Goal: Information Seeking & Learning: Learn about a topic

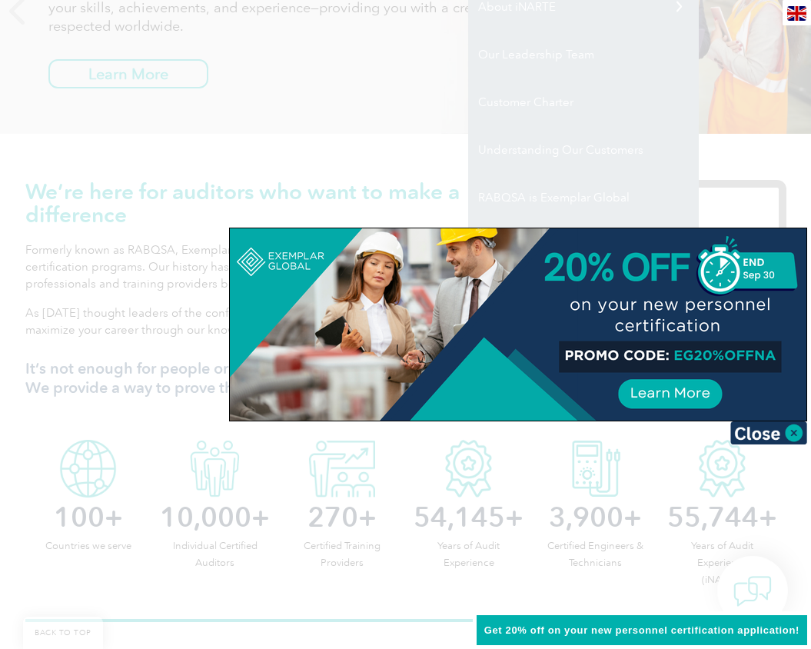
scroll to position [308, 0]
drag, startPoint x: 795, startPoint y: 436, endPoint x: 733, endPoint y: 426, distance: 62.3
click at [794, 436] on img at bounding box center [768, 432] width 77 height 23
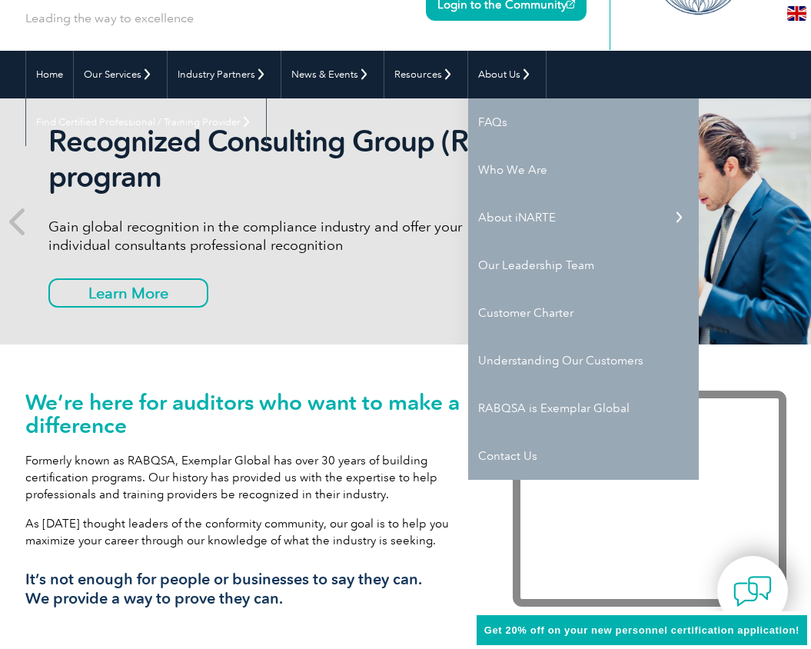
scroll to position [0, 0]
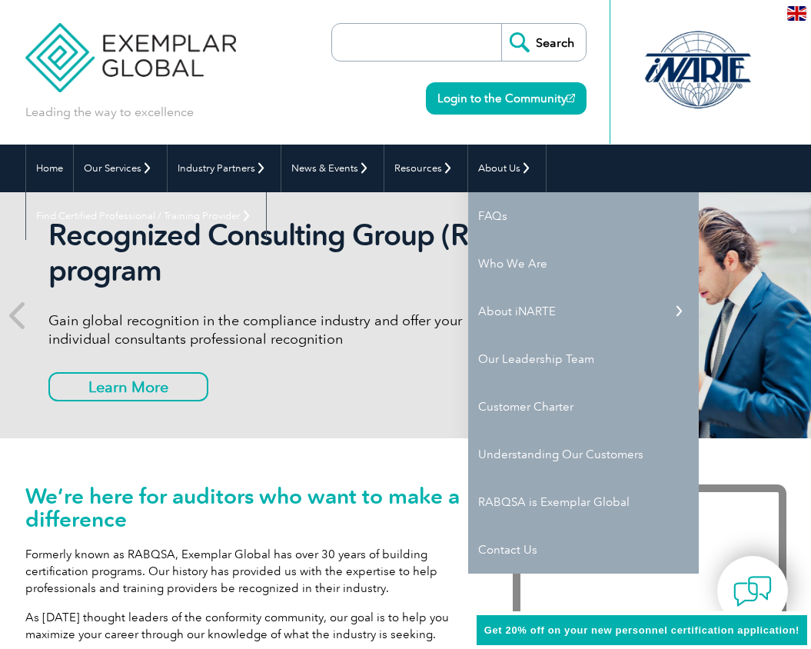
click at [510, 261] on link "Who We Are" at bounding box center [583, 264] width 231 height 48
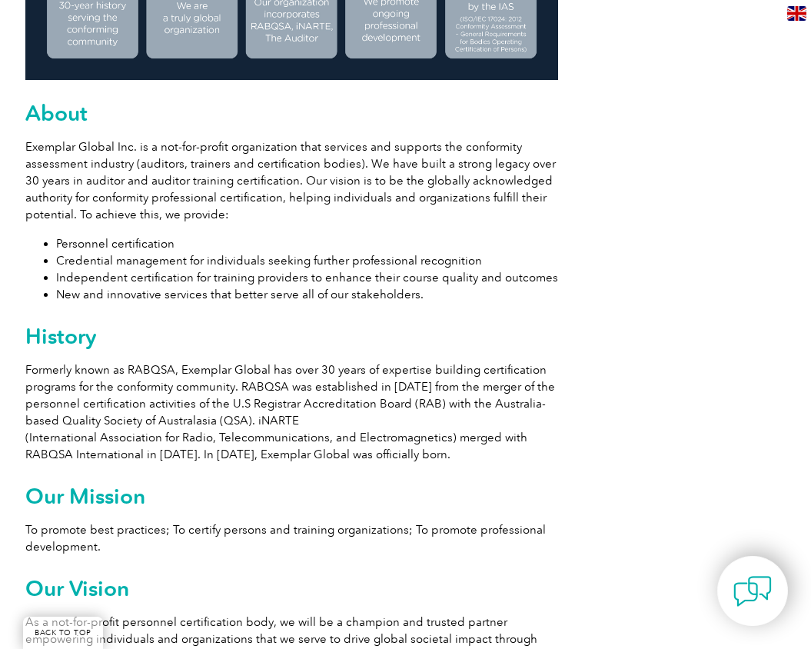
scroll to position [692, 0]
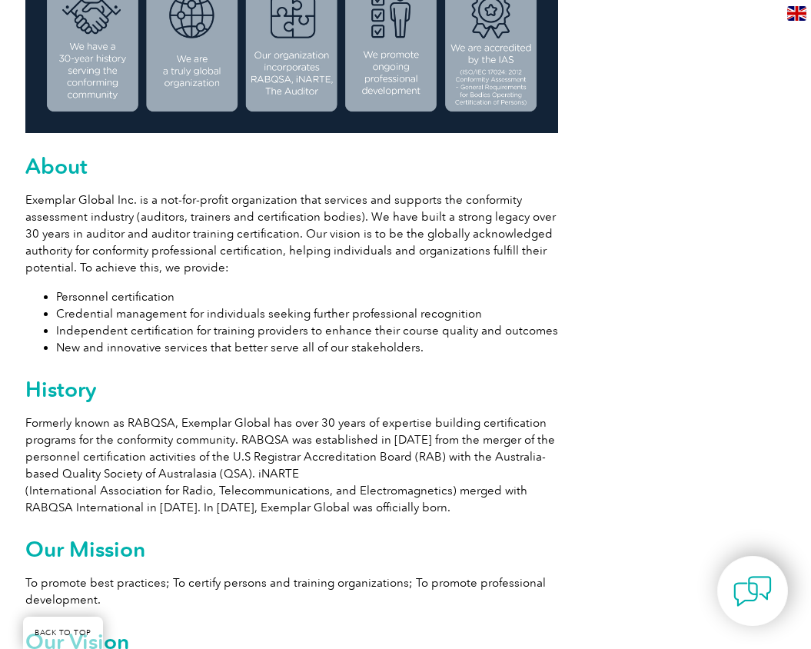
click at [234, 268] on p "Exemplar Global Inc. is a not-for-profit organization that services and support…" at bounding box center [291, 233] width 533 height 85
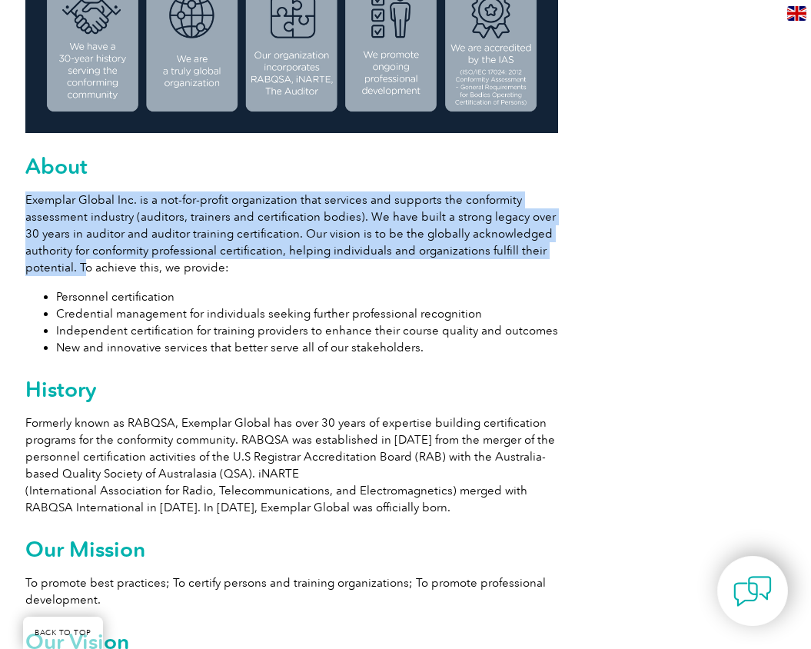
drag, startPoint x: 74, startPoint y: 269, endPoint x: 25, endPoint y: 204, distance: 80.7
click at [25, 204] on p "Exemplar Global Inc. is a not-for-profit organization that services and support…" at bounding box center [291, 233] width 533 height 85
copy p "Exemplar Global Inc. is a not-for-profit organization that services and support…"
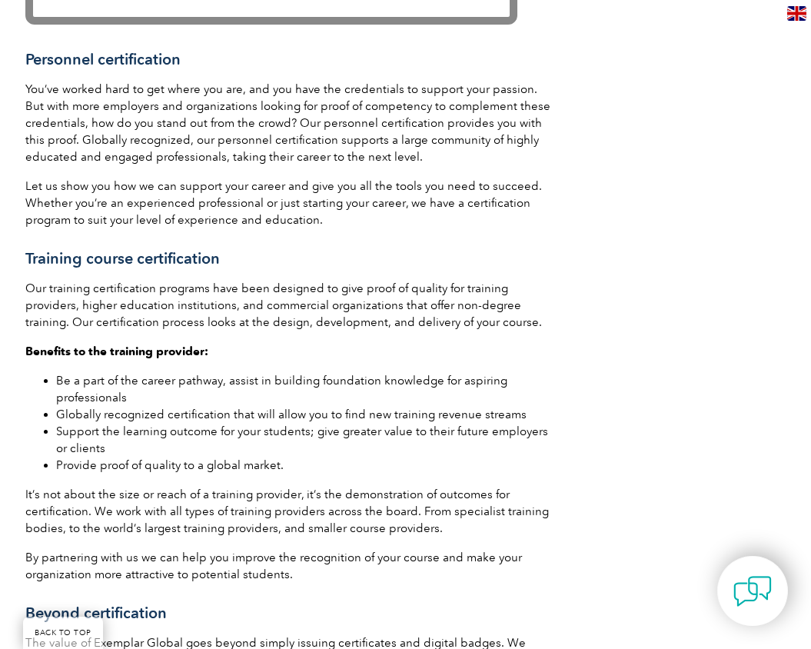
scroll to position [1922, 0]
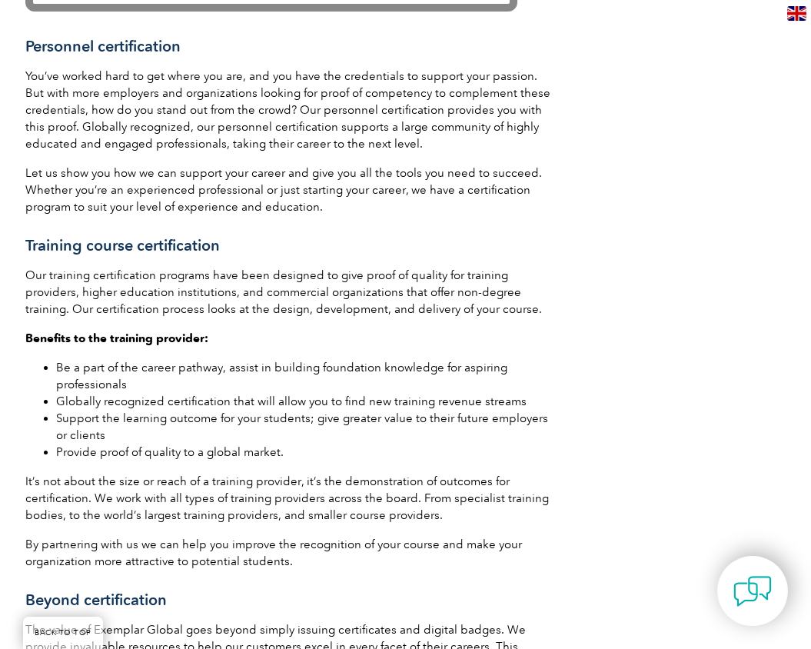
drag, startPoint x: 688, startPoint y: 139, endPoint x: 733, endPoint y: 77, distance: 76.6
